Goal: Transaction & Acquisition: Book appointment/travel/reservation

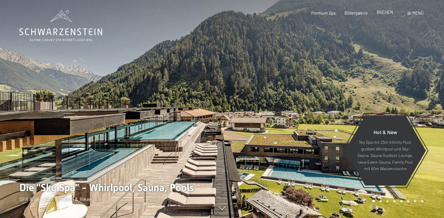
click at [390, 13] on span "BUCHEN" at bounding box center [385, 12] width 16 height 5
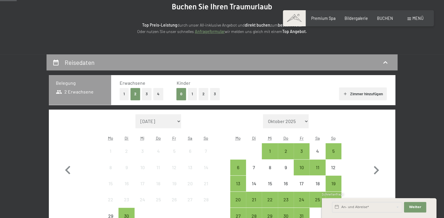
scroll to position [70, 0]
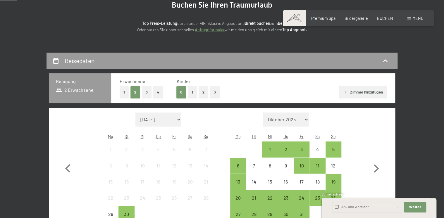
click at [218, 93] on button "3" at bounding box center [215, 92] width 10 height 12
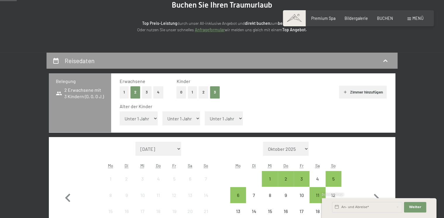
click at [156, 121] on select "Unter 1 Jahr 1 Jahr 2 Jahre 3 Jahre 4 Jahre 5 Jahre 6 Jahre 7 Jahre 8 Jahre 9 J…" at bounding box center [139, 119] width 38 height 14
select select "16"
click at [120, 112] on select "Unter 1 Jahr 1 Jahr 2 Jahre 3 Jahre 4 Jahre 5 Jahre 6 Jahre 7 Jahre 8 Jahre 9 J…" at bounding box center [139, 119] width 38 height 14
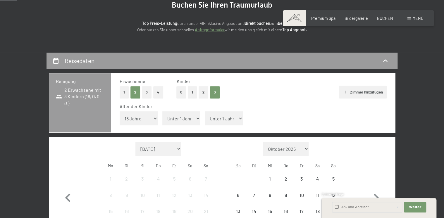
click at [171, 117] on select "Unter 1 Jahr 1 Jahr 2 Jahre 3 Jahre 4 Jahre 5 Jahre 6 Jahre 7 Jahre 8 Jahre 9 J…" at bounding box center [181, 119] width 38 height 14
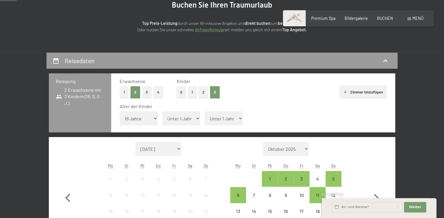
select select "14"
click at [162, 112] on select "Unter 1 Jahr 1 Jahr 2 Jahre 3 Jahre 4 Jahre 5 Jahre 6 Jahre 7 Jahre 8 Jahre 9 J…" at bounding box center [181, 119] width 38 height 14
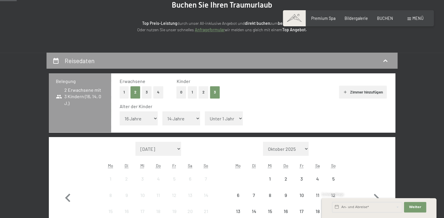
click at [210, 114] on select "Unter 1 Jahr 1 Jahr 2 Jahre 3 Jahre 4 Jahre 5 Jahre 6 Jahre 7 Jahre 8 Jahre 9 J…" at bounding box center [224, 119] width 38 height 14
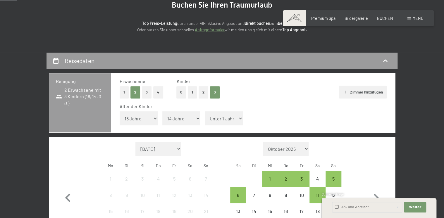
click at [364, 133] on div "Belegung 2 Erwachsene mit 3 Kindern (16, 14, 0 J.) Erwachsene 1 2 3 4 Kinder 0 …" at bounding box center [222, 178] width 347 height 211
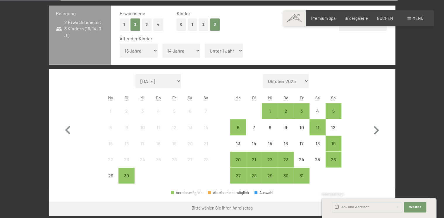
scroll to position [140, 0]
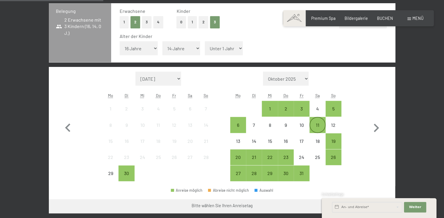
click at [319, 124] on div "11" at bounding box center [317, 130] width 15 height 15
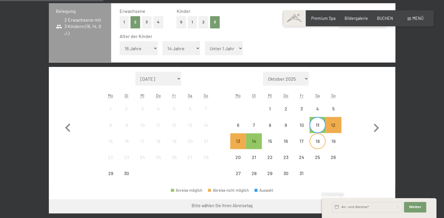
click at [321, 140] on div "18" at bounding box center [317, 146] width 15 height 15
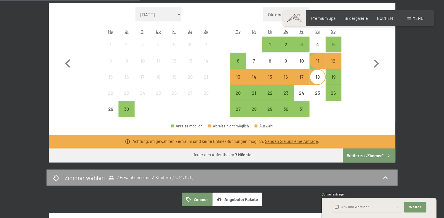
scroll to position [206, 0]
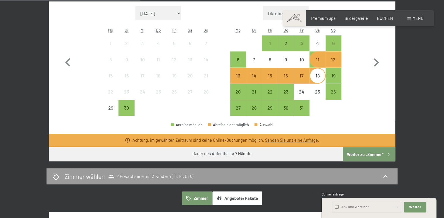
click at [369, 157] on button "Weiter zu „Zimmer“" at bounding box center [369, 155] width 52 height 14
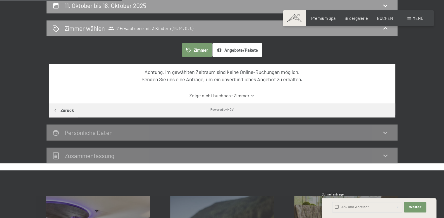
scroll to position [123, 0]
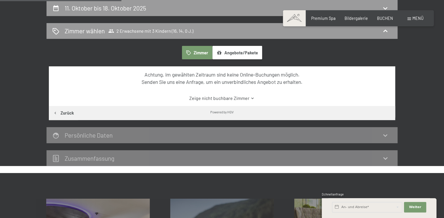
click at [237, 100] on link "Zeige nicht buchbare Zimmer" at bounding box center [222, 98] width 326 height 6
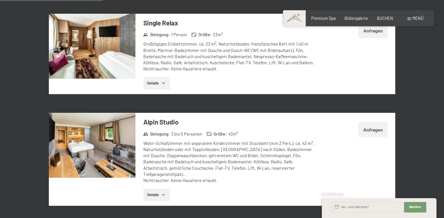
scroll to position [474, 0]
